Goal: Find specific page/section: Find specific page/section

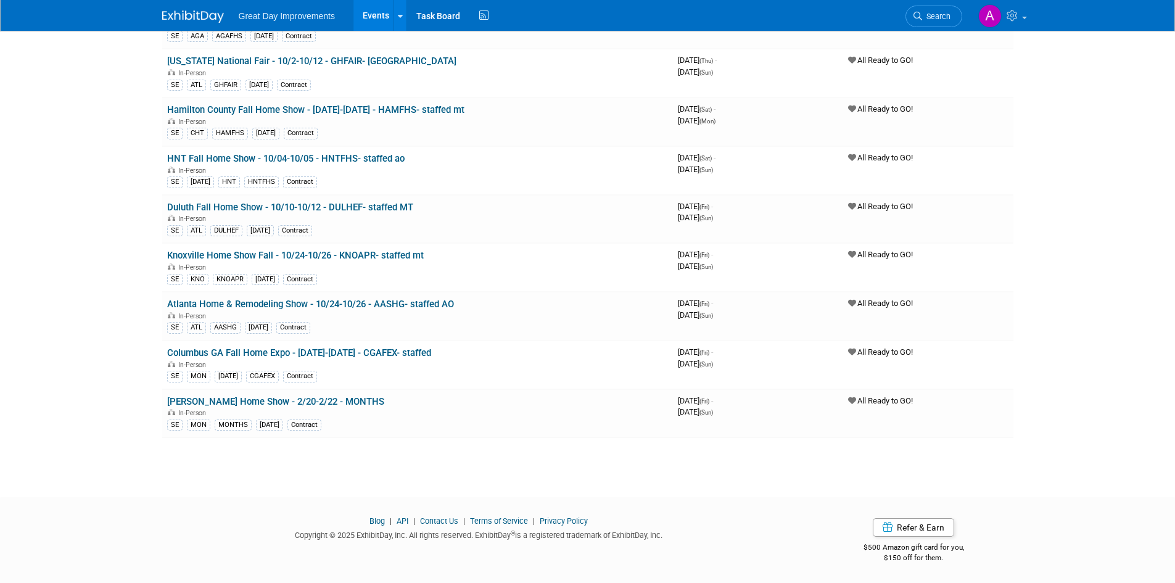
scroll to position [522, 0]
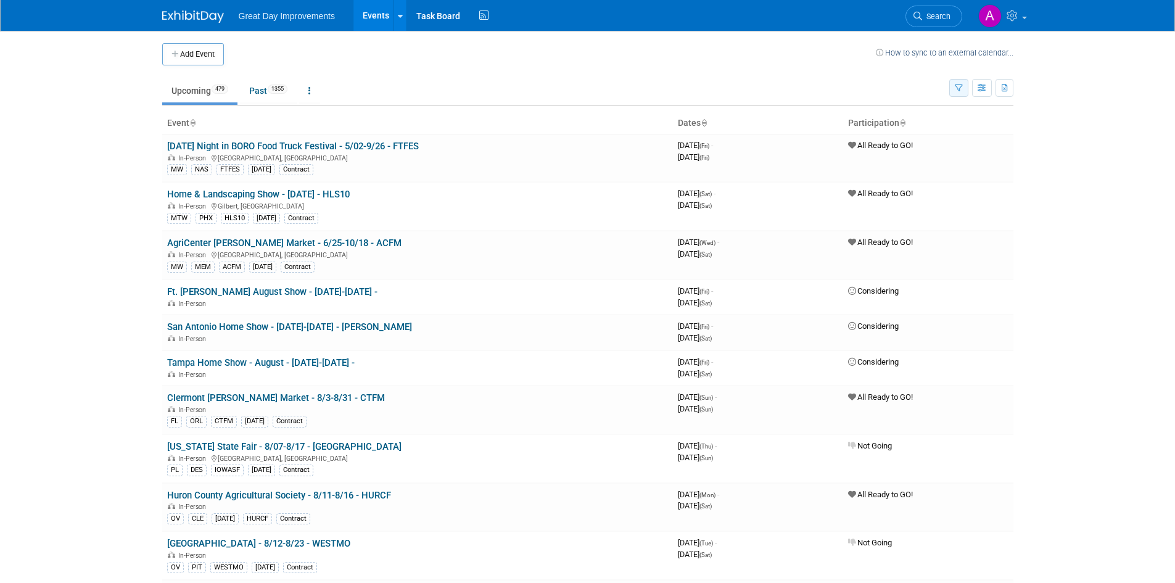
click at [960, 91] on icon "button" at bounding box center [959, 88] width 8 height 8
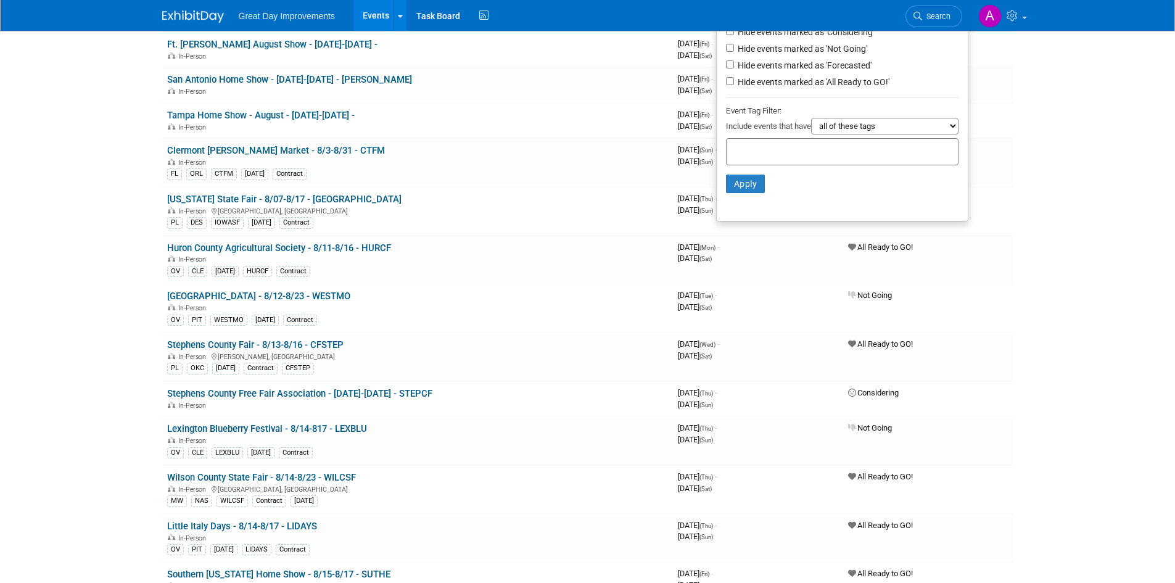
scroll to position [247, 0]
click at [742, 157] on input "text" at bounding box center [780, 150] width 99 height 12
type input "SE"
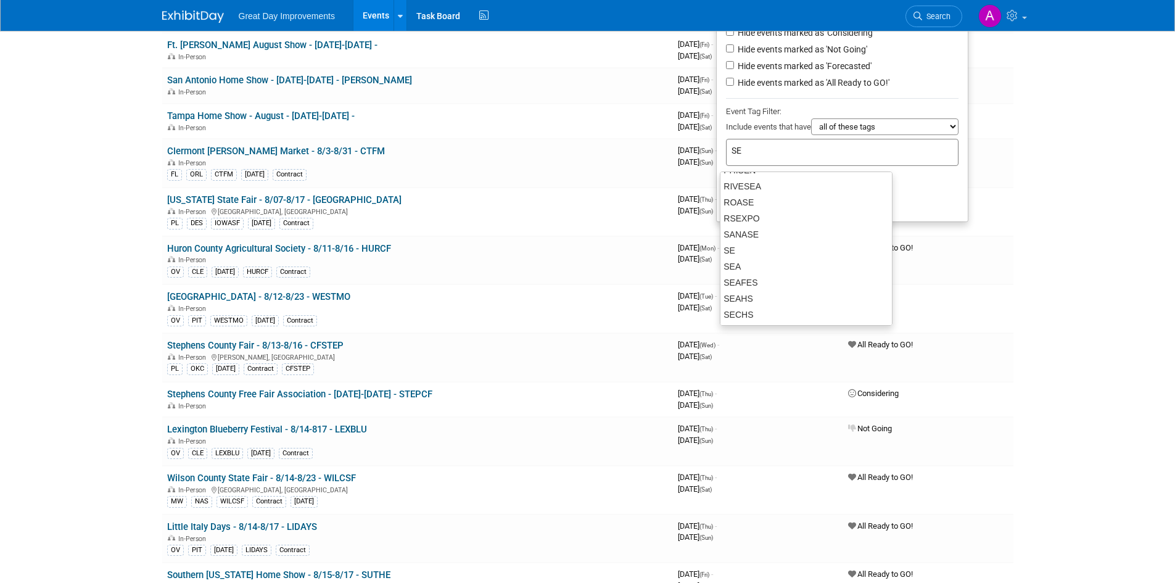
scroll to position [432, 0]
click at [748, 220] on div "SE" at bounding box center [806, 216] width 173 height 17
type input "SE"
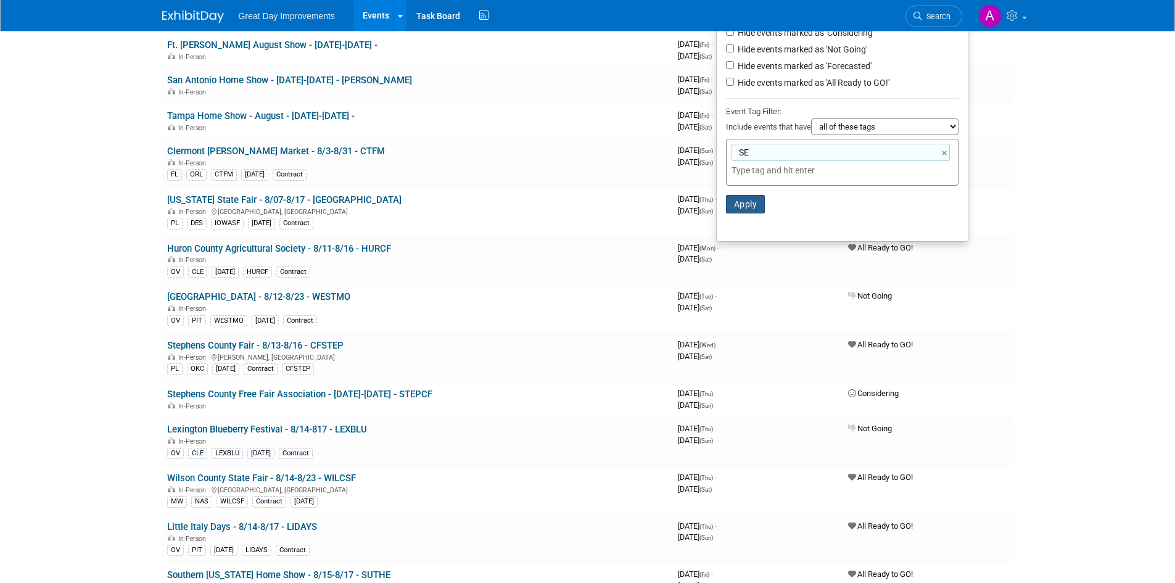
click at [743, 210] on button "Apply" at bounding box center [745, 204] width 39 height 18
